Goal: Book appointment/travel/reservation

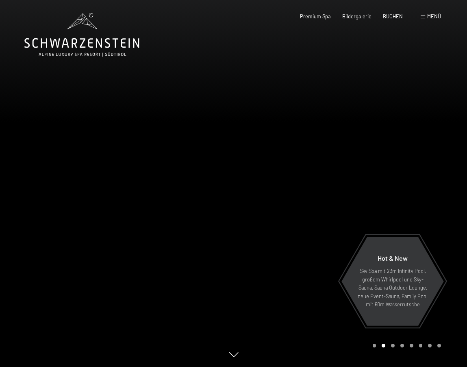
click at [431, 18] on span "Menü" at bounding box center [435, 16] width 14 height 7
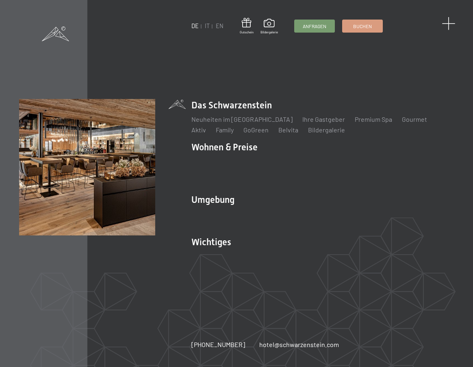
click at [451, 18] on div "DE IT EN Gutschein Bildergalerie Anfragen Buchen DE IT EN Das Schwarzenstein Ne…" at bounding box center [236, 183] width 473 height 367
click at [442, 24] on div "DE IT EN Gutschein Bildergalerie Anfragen Buchen DE IT EN Das Schwarzenstein Ne…" at bounding box center [236, 183] width 473 height 367
click at [447, 24] on span at bounding box center [448, 23] width 13 height 13
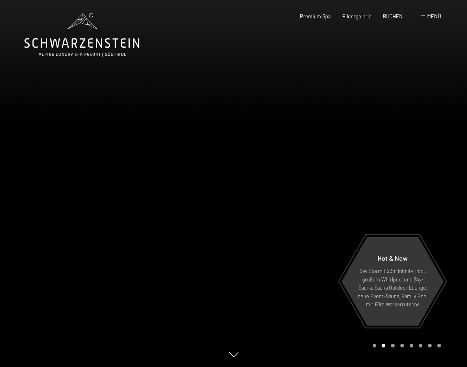
click at [326, 52] on div at bounding box center [351, 183] width 234 height 367
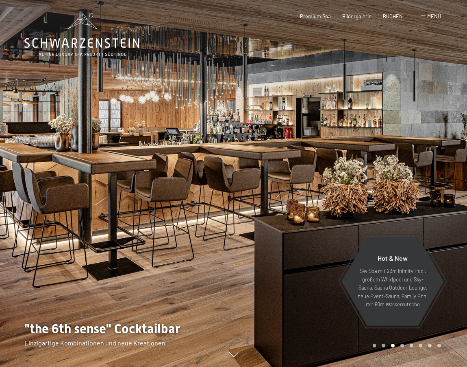
click at [136, 85] on div at bounding box center [117, 183] width 234 height 367
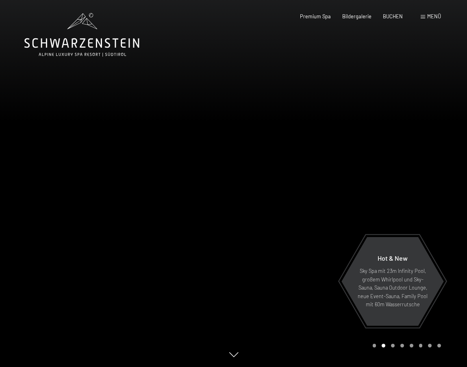
click at [155, 87] on div at bounding box center [117, 183] width 234 height 367
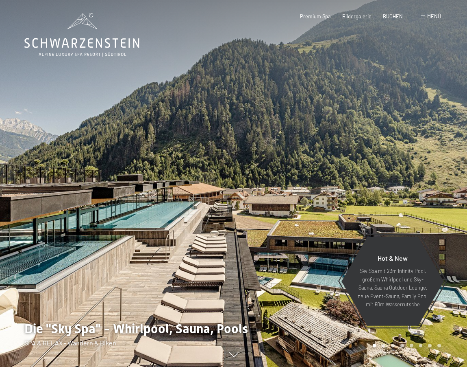
click at [103, 135] on div at bounding box center [117, 183] width 234 height 367
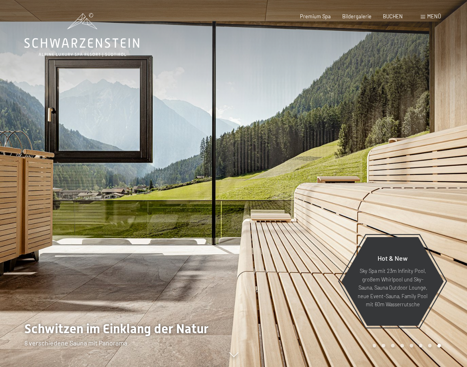
click at [325, 179] on div at bounding box center [351, 183] width 234 height 367
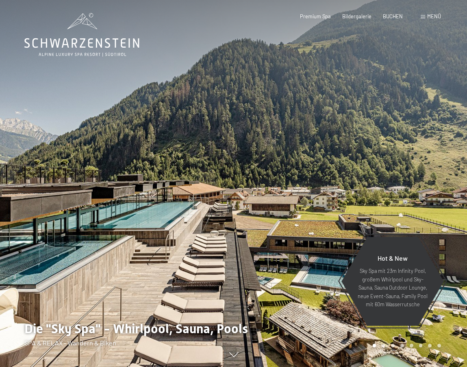
click at [426, 15] on div "Menü" at bounding box center [431, 16] width 20 height 7
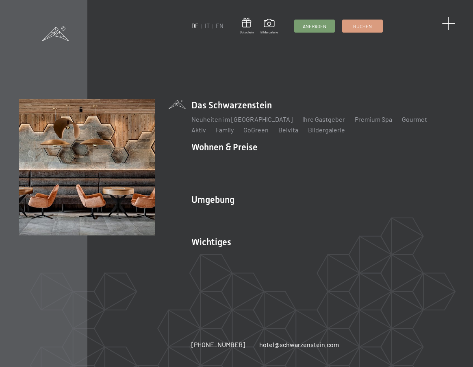
click at [452, 20] on span at bounding box center [448, 23] width 13 height 13
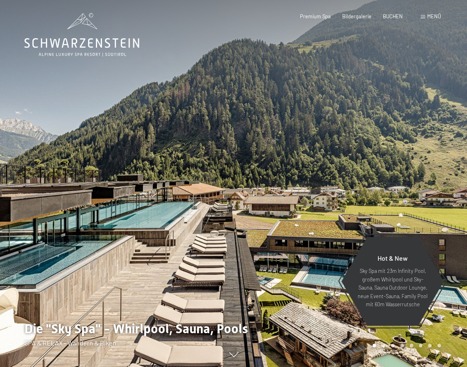
click at [441, 20] on div "Buchen Anfragen Premium Spa Bildergalerie BUCHEN Menü DE IT EN Gutschein Bilder…" at bounding box center [359, 16] width 164 height 7
click at [441, 16] on div "Buchen Anfragen Premium Spa Bildergalerie BUCHEN Menü DE IT EN Gutschein Bilder…" at bounding box center [359, 16] width 164 height 7
click at [440, 16] on span "Menü" at bounding box center [435, 16] width 14 height 7
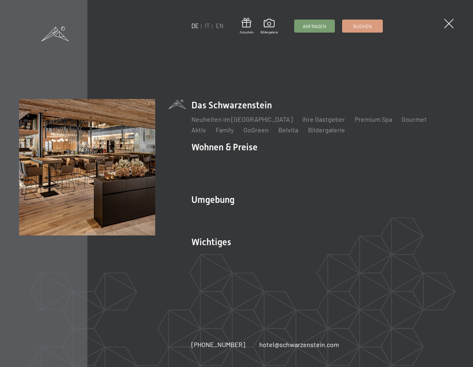
click at [211, 41] on div "DE IT EN Gutschein Bildergalerie Anfragen Buchen DE IT EN Das Schwarzenstein Ne…" at bounding box center [236, 183] width 473 height 367
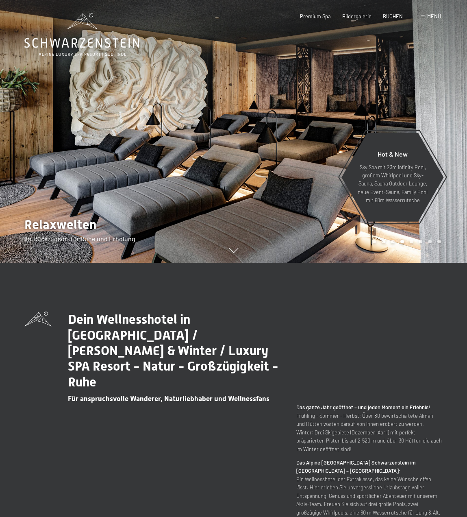
click at [441, 17] on div "Buchen Anfragen Premium Spa Bildergalerie BUCHEN Menü DE IT EN Gutschein Bilder…" at bounding box center [359, 16] width 164 height 7
click at [439, 16] on span "Menü" at bounding box center [435, 16] width 14 height 7
